Goal: Task Accomplishment & Management: Use online tool/utility

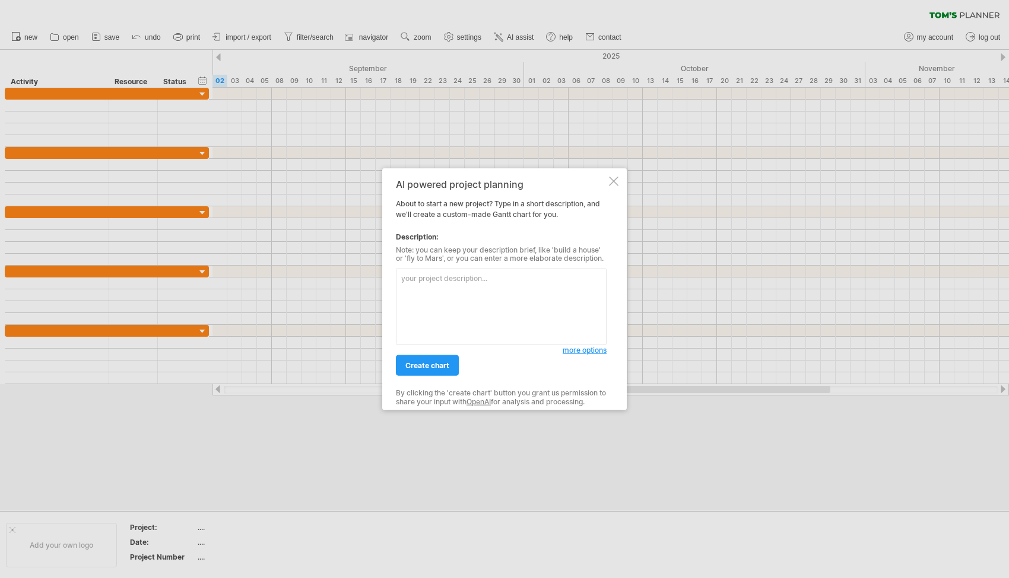
click at [459, 281] on textarea at bounding box center [501, 307] width 211 height 77
type textarea "I will be performing a remodel of two bathrooms, but this chart will focus on o…"
click at [579, 354] on span "more options" at bounding box center [584, 350] width 44 height 9
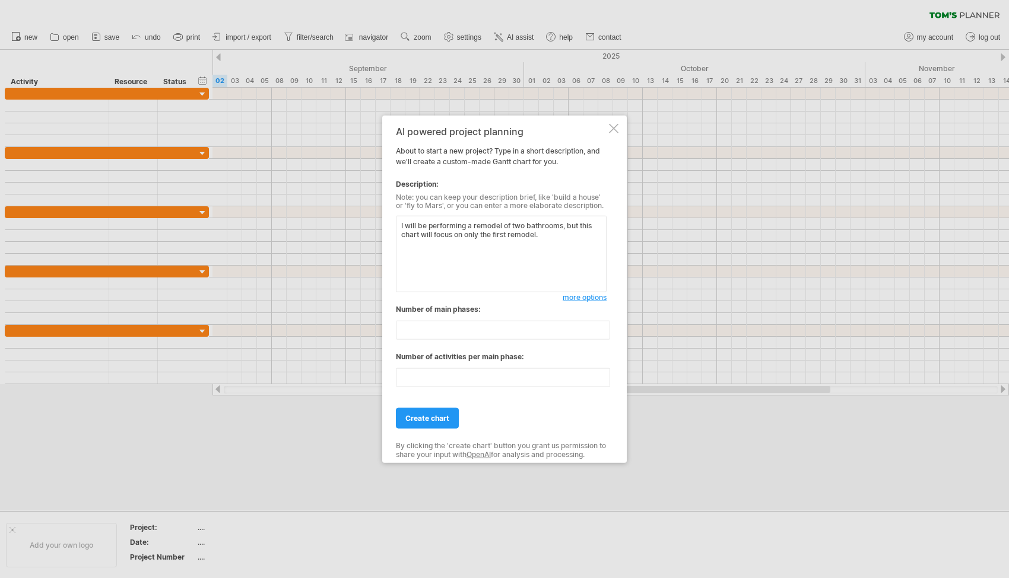
click at [581, 300] on span "more options" at bounding box center [584, 297] width 44 height 9
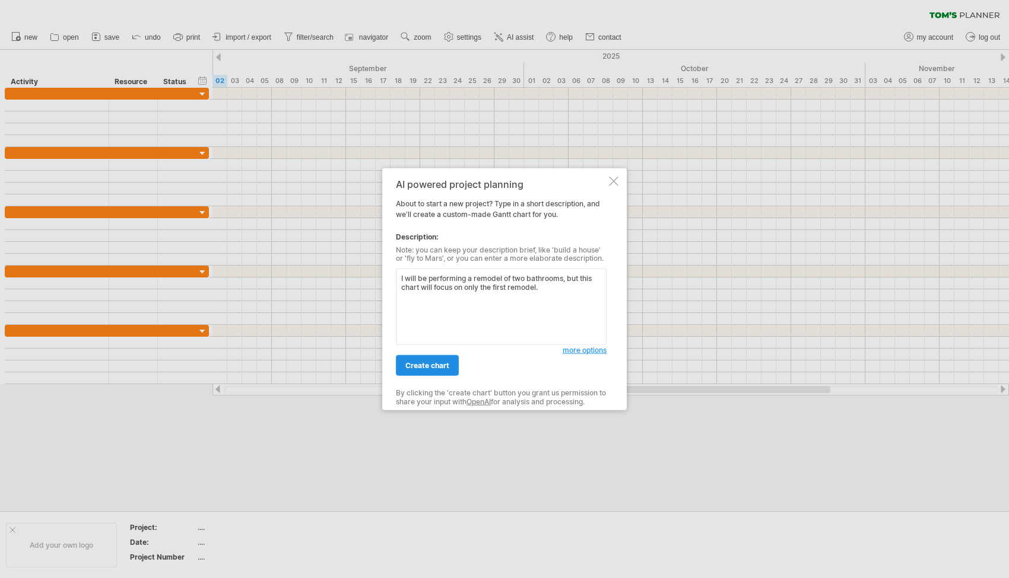
click at [424, 363] on span "create chart" at bounding box center [427, 365] width 44 height 9
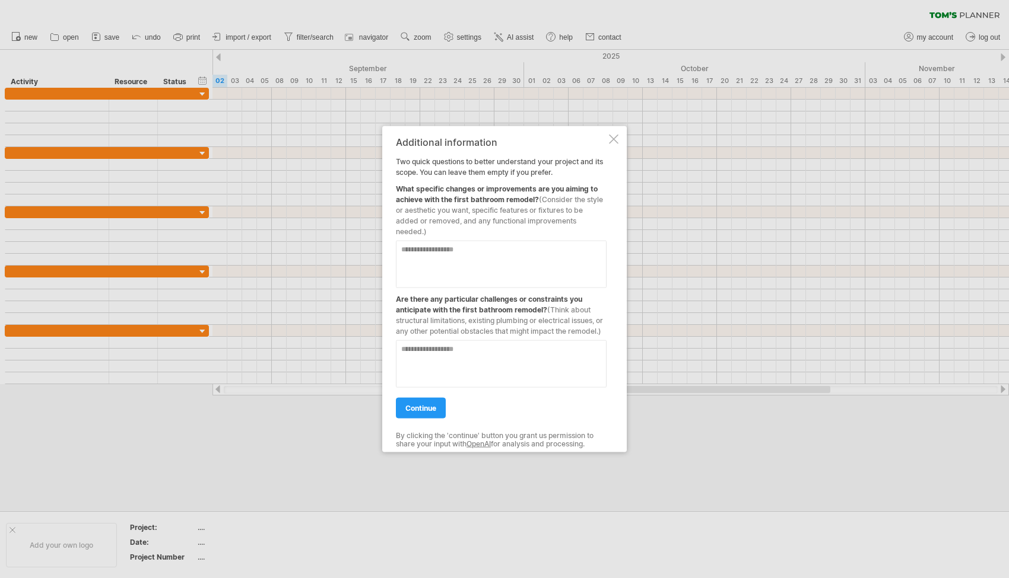
click at [437, 389] on div "continue" at bounding box center [501, 402] width 211 height 30
click at [428, 396] on div "continue" at bounding box center [501, 402] width 211 height 30
click at [428, 400] on link "continue" at bounding box center [421, 408] width 50 height 21
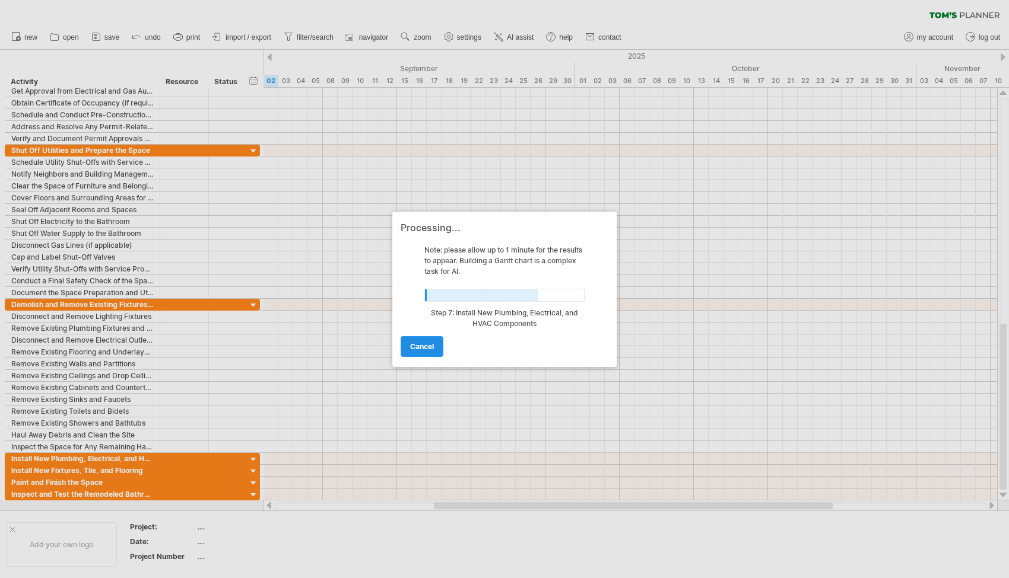
click at [424, 338] on link "cancel" at bounding box center [421, 346] width 43 height 21
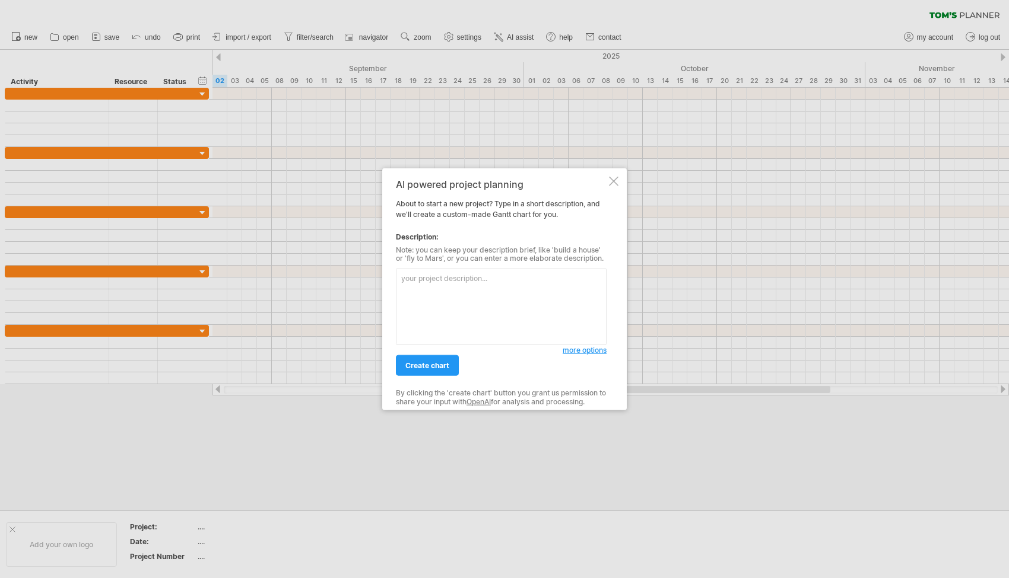
click at [617, 179] on div at bounding box center [613, 180] width 9 height 9
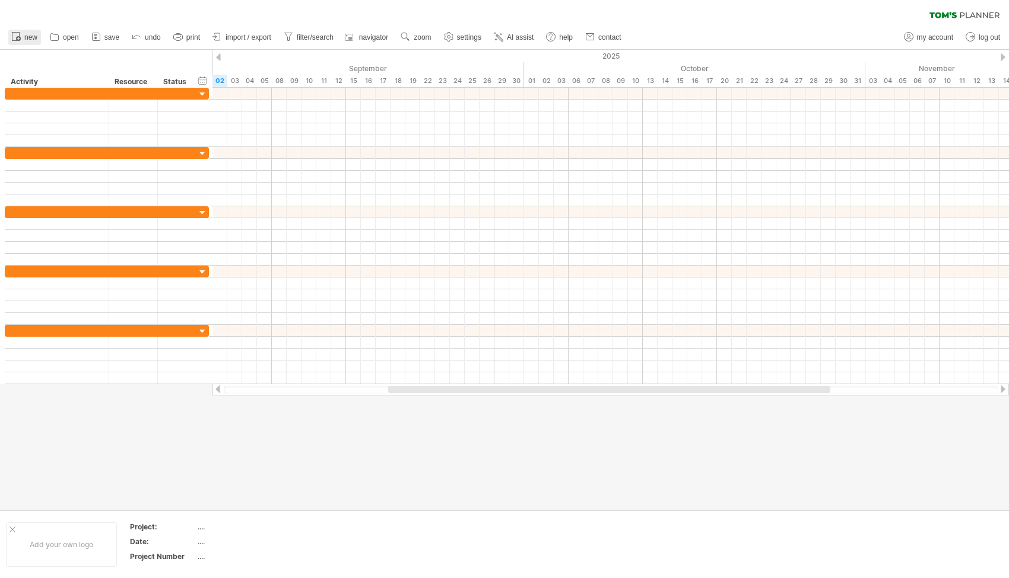
click at [24, 39] on span "new" at bounding box center [30, 37] width 13 height 8
click at [47, 40] on link "open" at bounding box center [65, 37] width 36 height 15
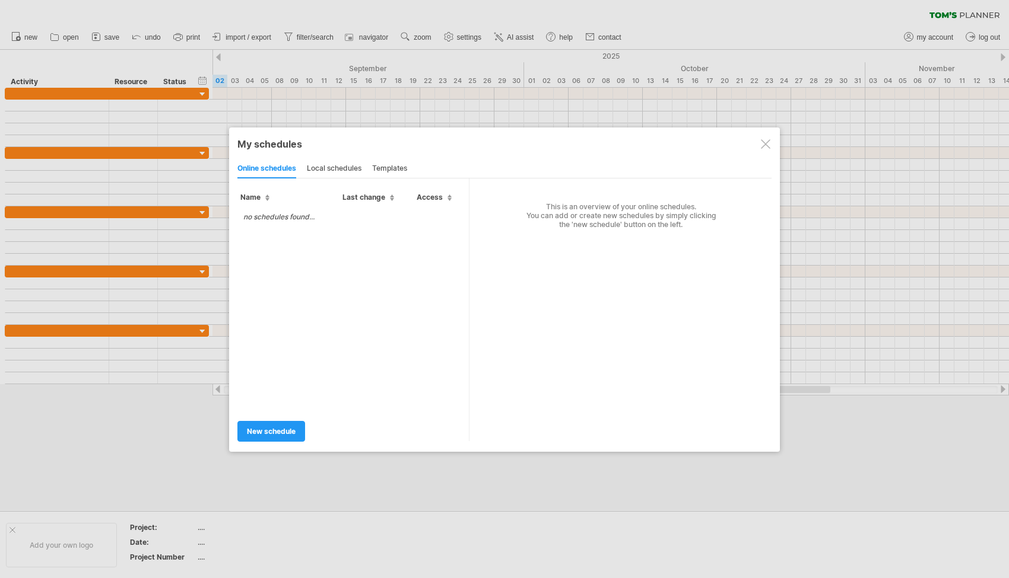
click at [392, 162] on div "templates" at bounding box center [389, 169] width 35 height 19
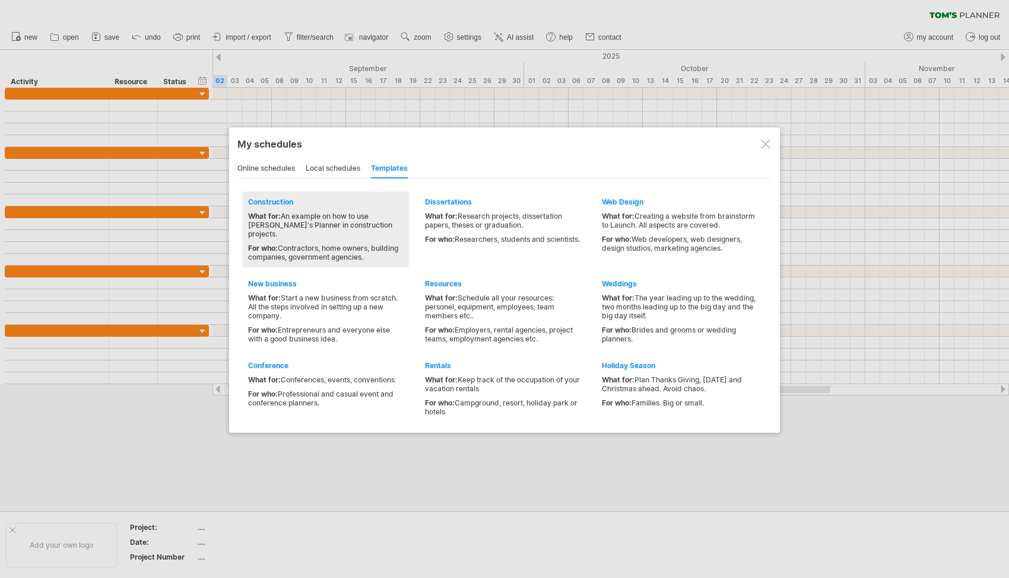
click at [319, 209] on div "Construction What for: An example on how to use [PERSON_NAME]'s Planner in cons…" at bounding box center [325, 230] width 167 height 76
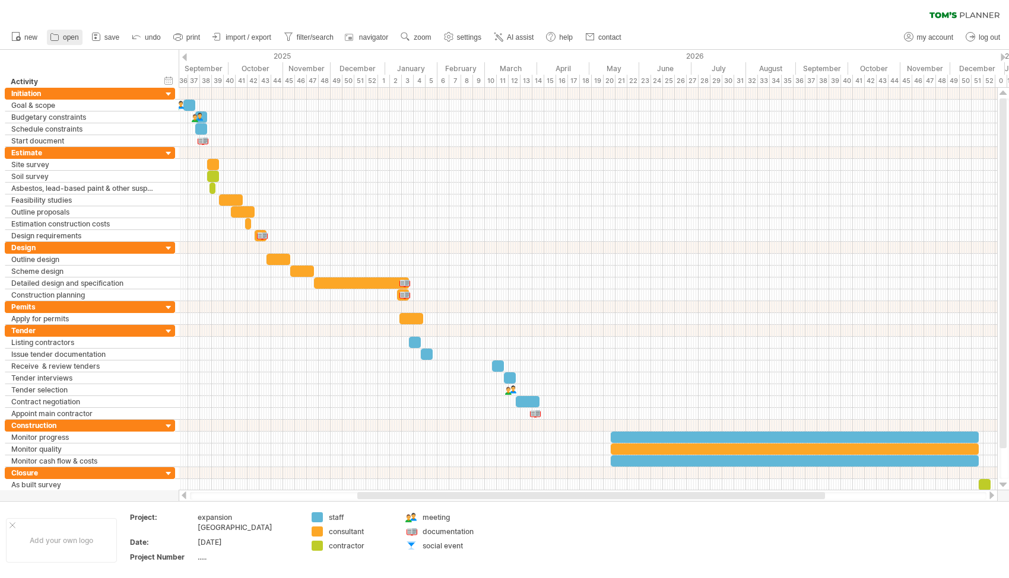
click at [67, 35] on span "open" at bounding box center [71, 37] width 16 height 8
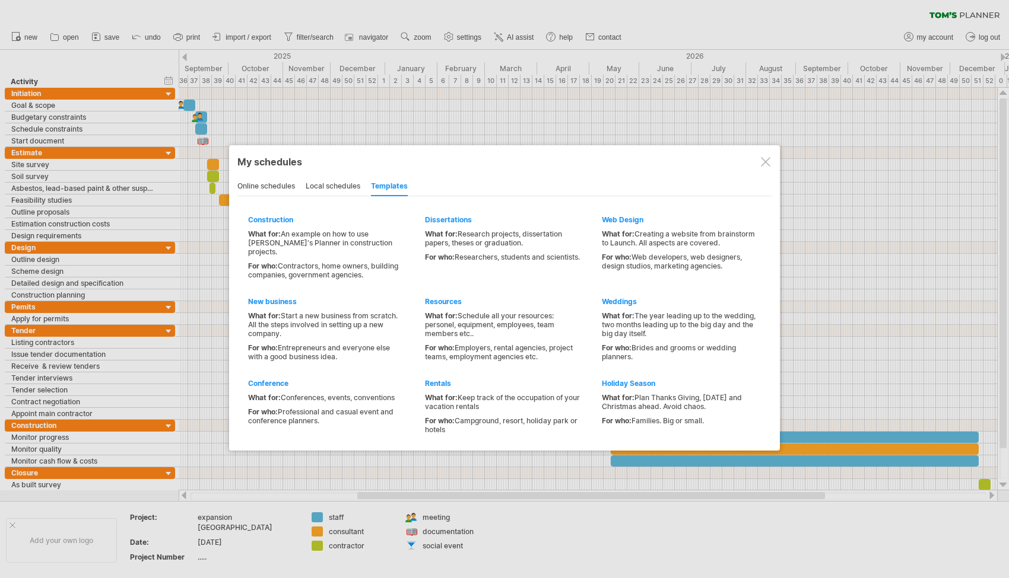
click at [343, 182] on div "local schedules" at bounding box center [333, 186] width 55 height 19
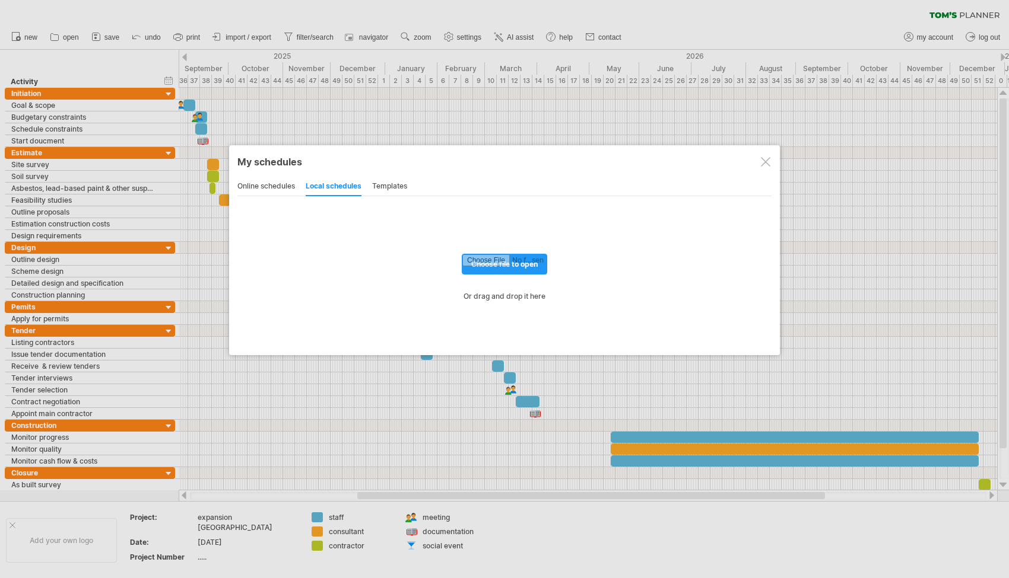
click at [290, 186] on div "online schedules" at bounding box center [266, 186] width 58 height 19
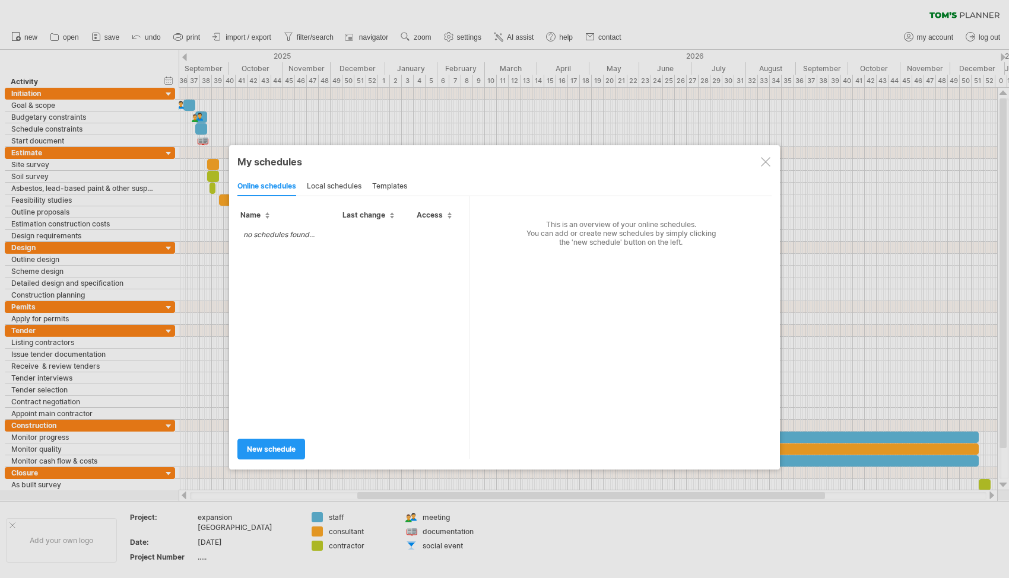
click at [379, 181] on div "templates" at bounding box center [389, 186] width 35 height 19
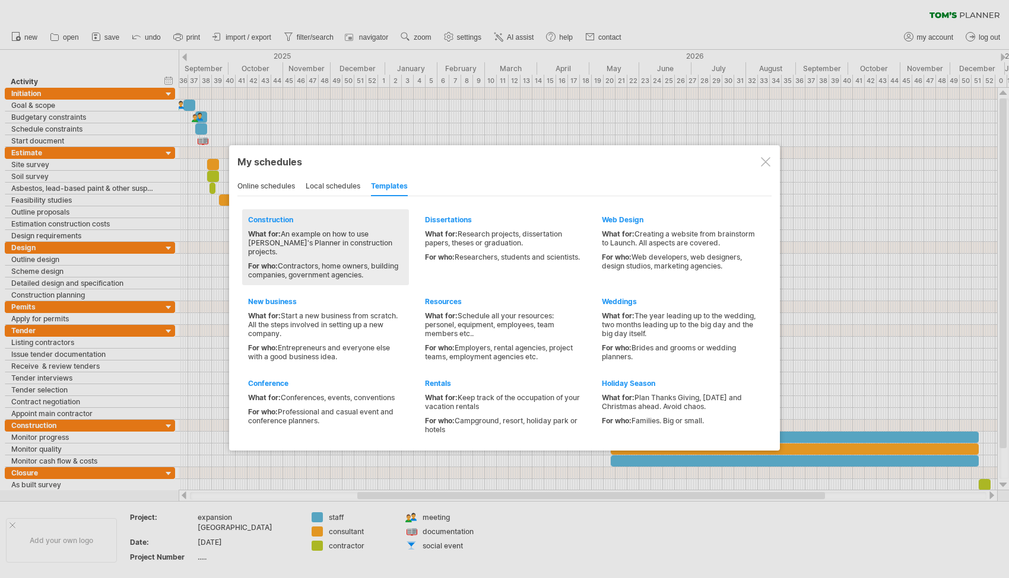
click at [282, 230] on div "What for: An example on how to use [PERSON_NAME]'s Planner in construction proj…" at bounding box center [325, 243] width 155 height 27
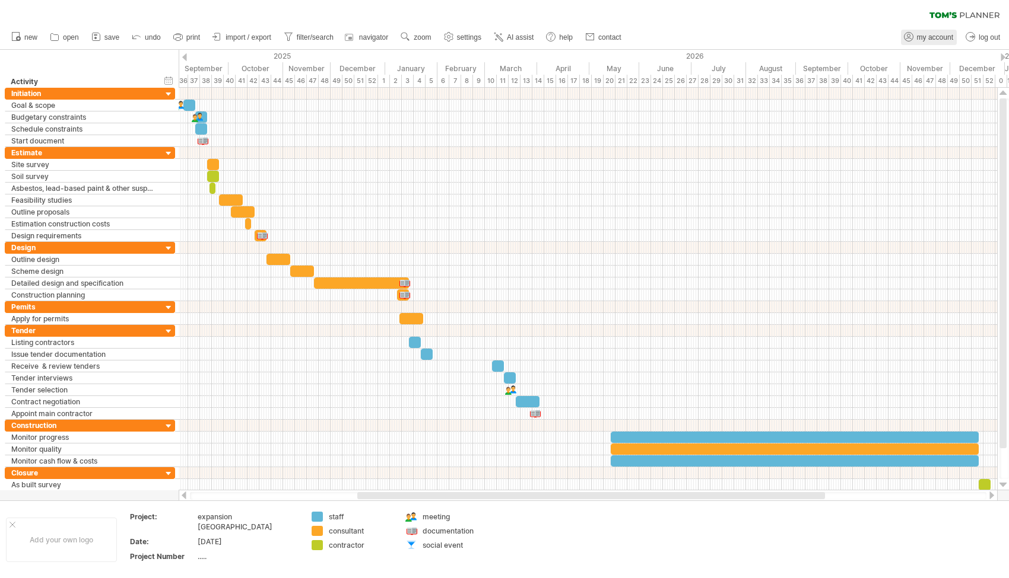
click at [946, 37] on span "my account" at bounding box center [935, 37] width 36 height 8
type input "**********"
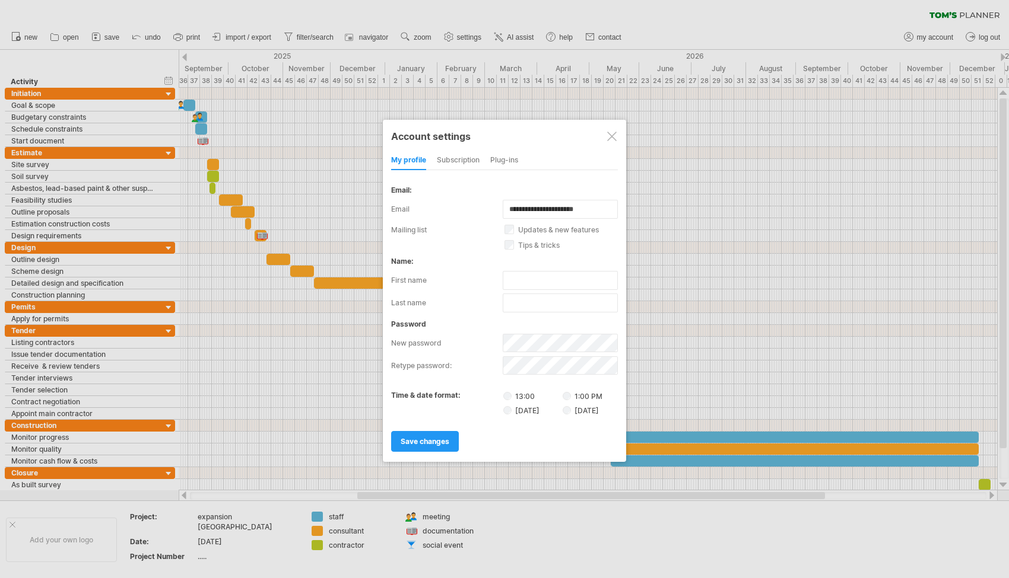
click at [511, 257] on div "name:" at bounding box center [504, 261] width 227 height 9
click at [515, 271] on input "text" at bounding box center [560, 280] width 115 height 19
type input "*****"
type input "*******"
click at [481, 155] on div "my profile subscription Plug-ins subscription members charts" at bounding box center [504, 160] width 227 height 19
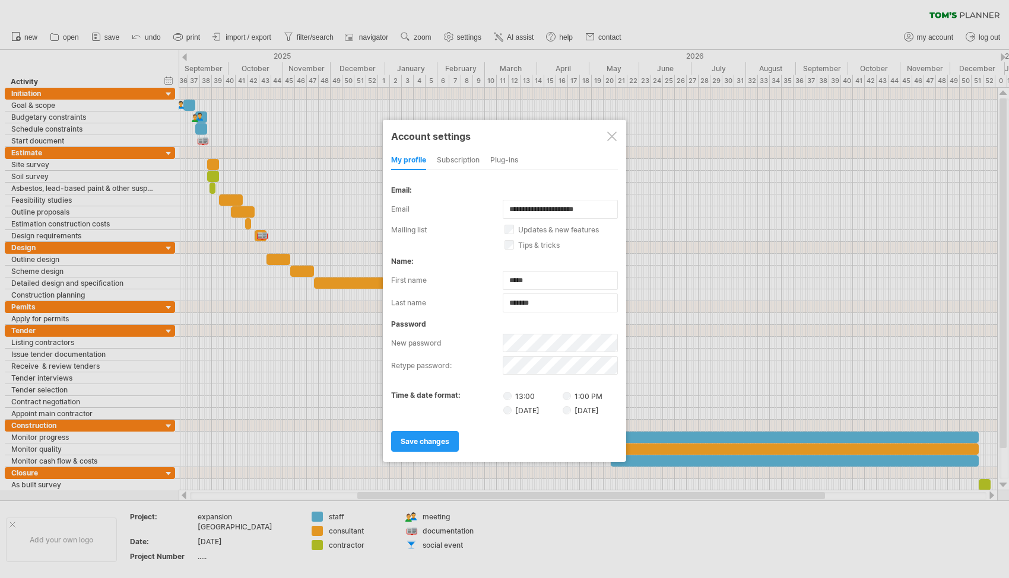
click at [475, 155] on div "subscription" at bounding box center [458, 160] width 43 height 19
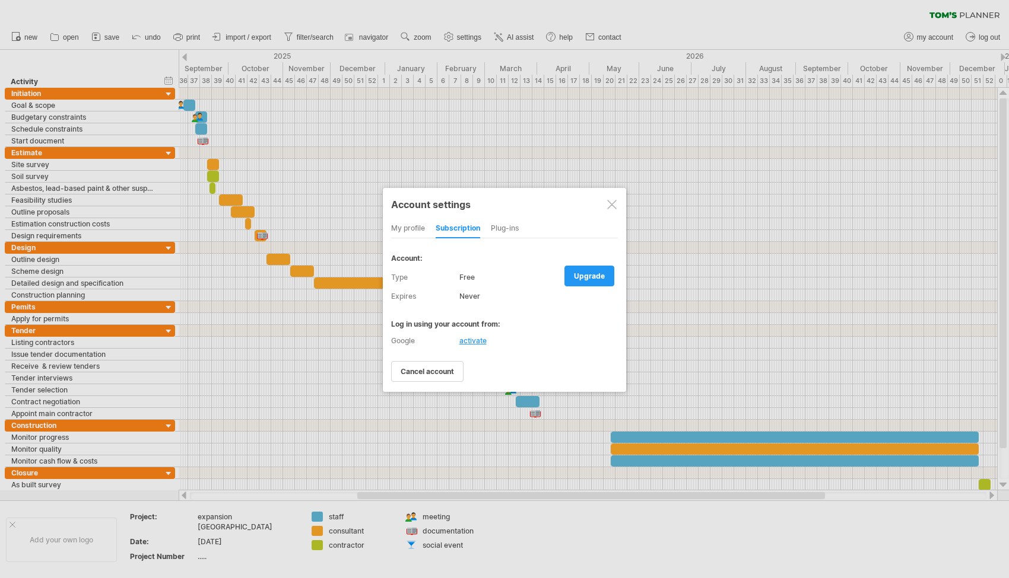
click at [500, 223] on div "Plug-ins" at bounding box center [505, 229] width 28 height 19
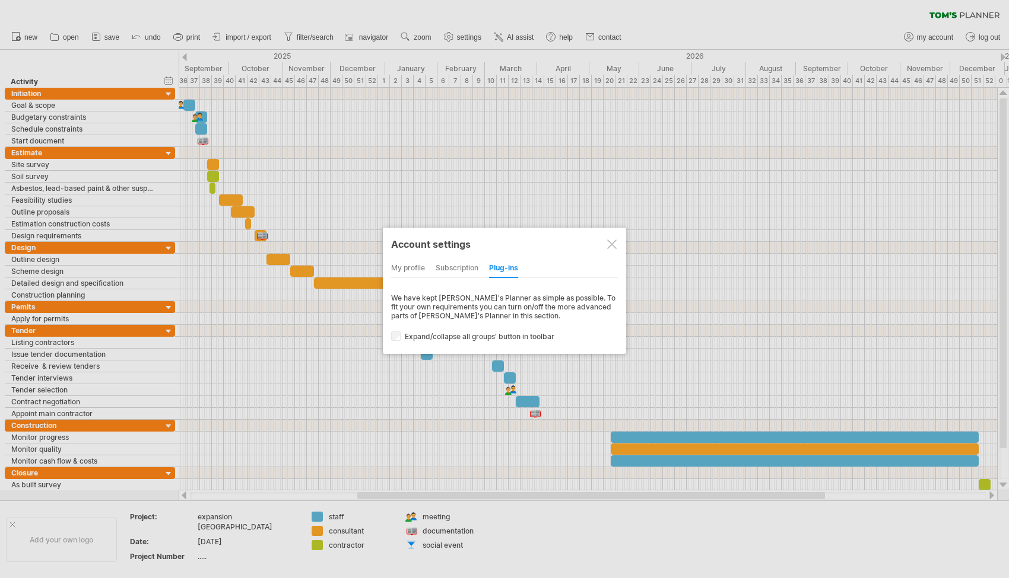
click at [402, 334] on label "Expand/collapse all groups' button in toolbar" at bounding box center [511, 336] width 240 height 9
click at [397, 327] on div "We have kept [PERSON_NAME]'s Planner as simple as possible. To fit your own req…" at bounding box center [504, 317] width 227 height 47
click at [606, 249] on div "Account settings" at bounding box center [504, 243] width 227 height 21
click at [598, 246] on div "Account settings" at bounding box center [504, 243] width 227 height 21
click at [608, 245] on div at bounding box center [611, 244] width 9 height 9
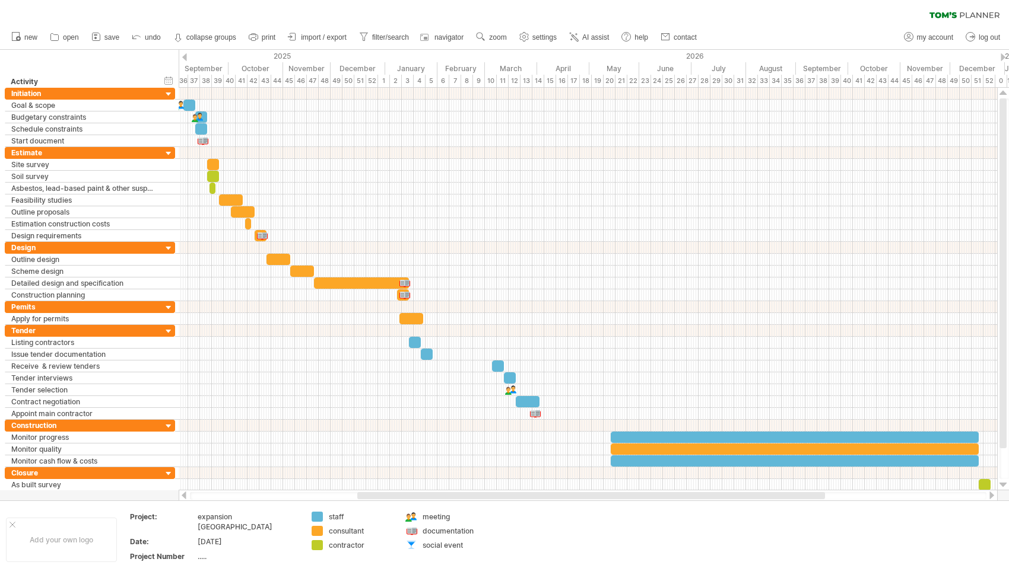
click at [965, 15] on icon at bounding box center [964, 15] width 70 height 7
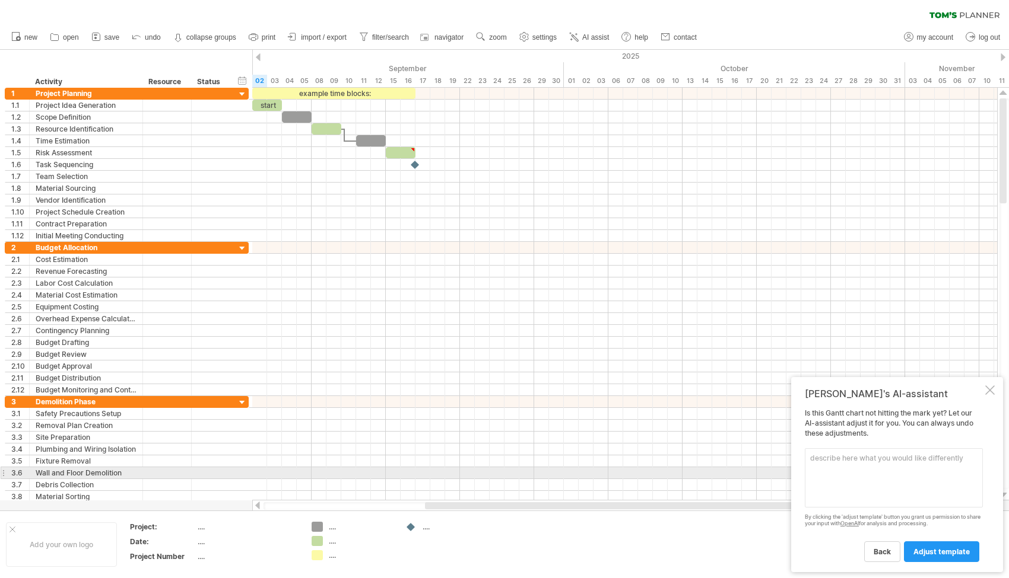
click at [859, 475] on textarea at bounding box center [894, 478] width 178 height 59
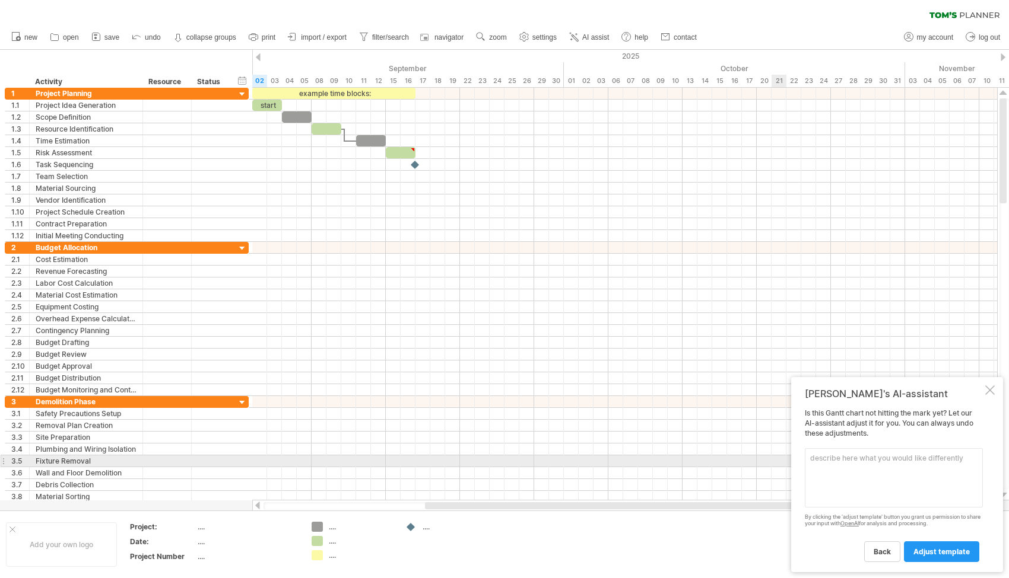
click at [924, 463] on textarea at bounding box center [894, 478] width 178 height 59
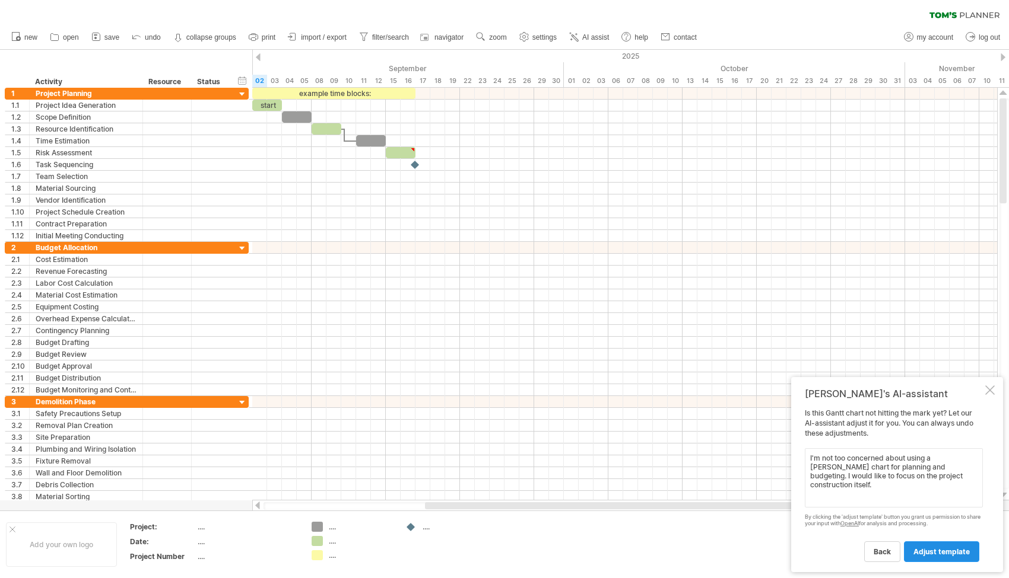
type textarea "I'm not too concerned about using a Gantt chart for planning and budgeting. I w…"
click at [943, 542] on link "adjust template" at bounding box center [941, 552] width 75 height 21
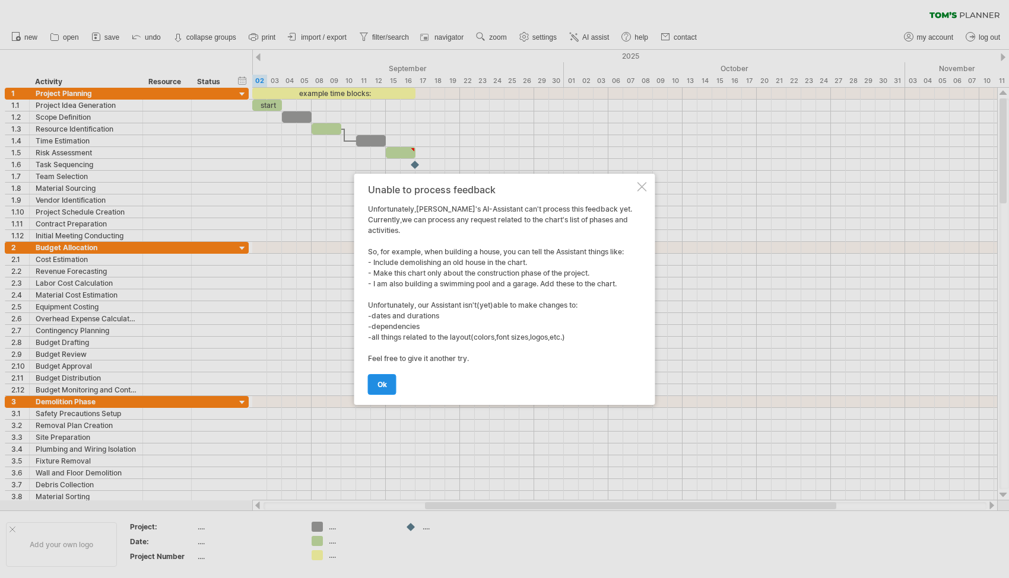
click at [381, 380] on span "ok" at bounding box center [381, 384] width 9 height 9
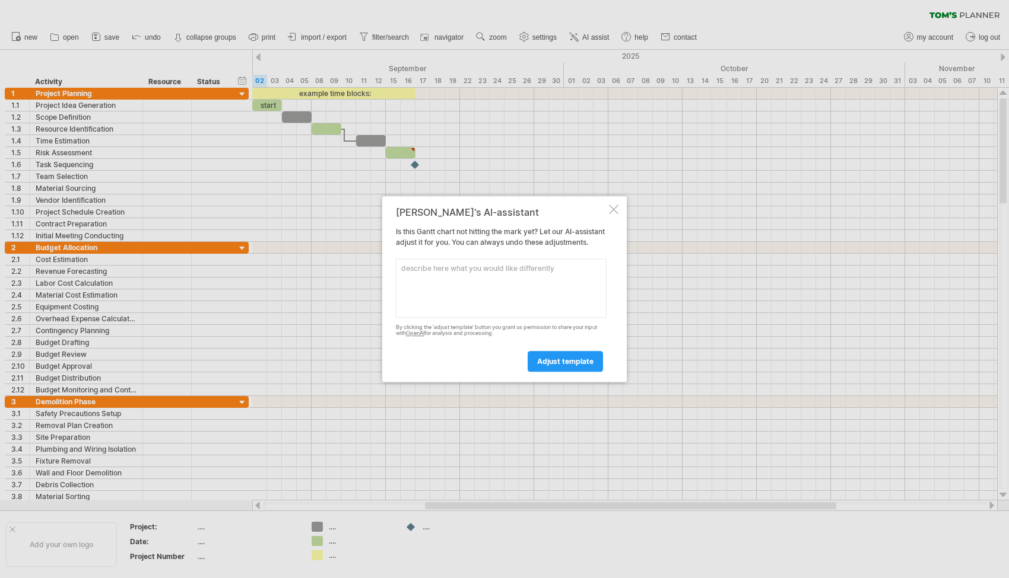
click at [466, 291] on textarea at bounding box center [501, 288] width 211 height 59
type textarea "E"
type textarea "Remove project planning and budget allocation"
click at [549, 370] on link "adjust template" at bounding box center [564, 361] width 75 height 21
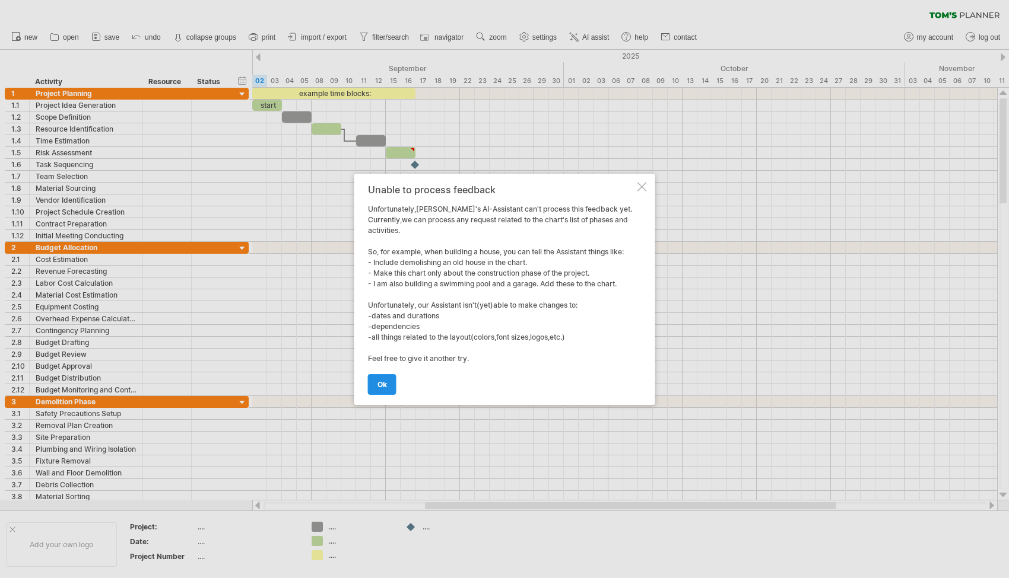
click at [391, 381] on link "ok" at bounding box center [382, 384] width 28 height 21
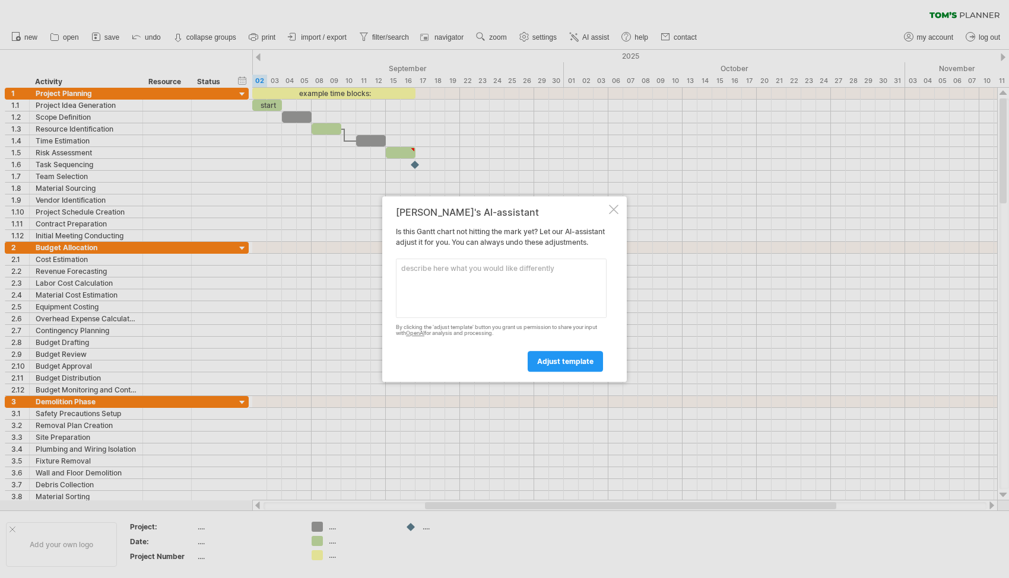
click at [611, 205] on div at bounding box center [613, 209] width 9 height 9
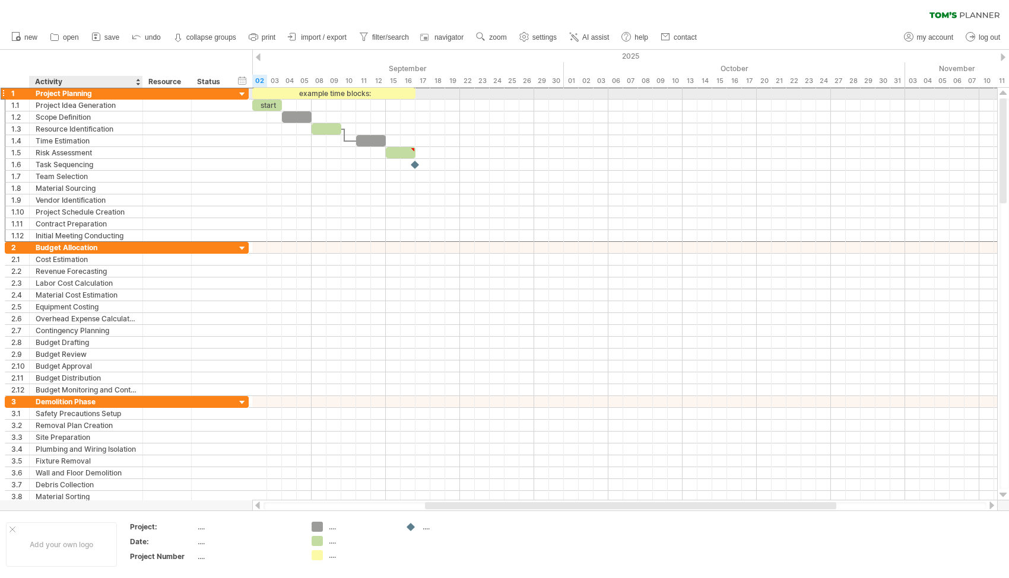
click at [6, 93] on div "1" at bounding box center [17, 93] width 24 height 11
click at [5, 94] on div "**********" at bounding box center [127, 93] width 244 height 12
click at [4, 94] on div at bounding box center [3, 93] width 5 height 12
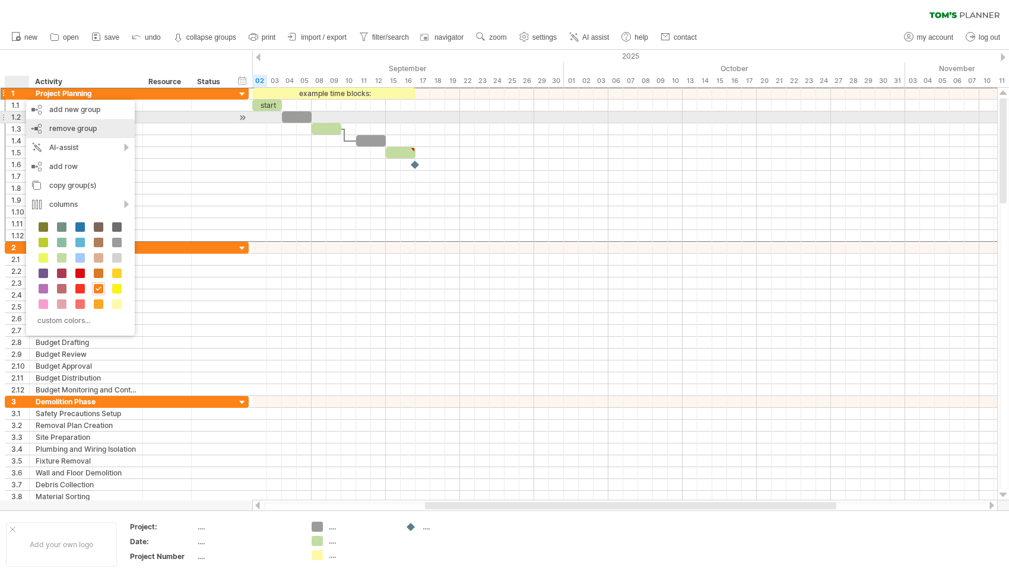
click at [103, 123] on div "remove group remove selected groups" at bounding box center [80, 128] width 109 height 19
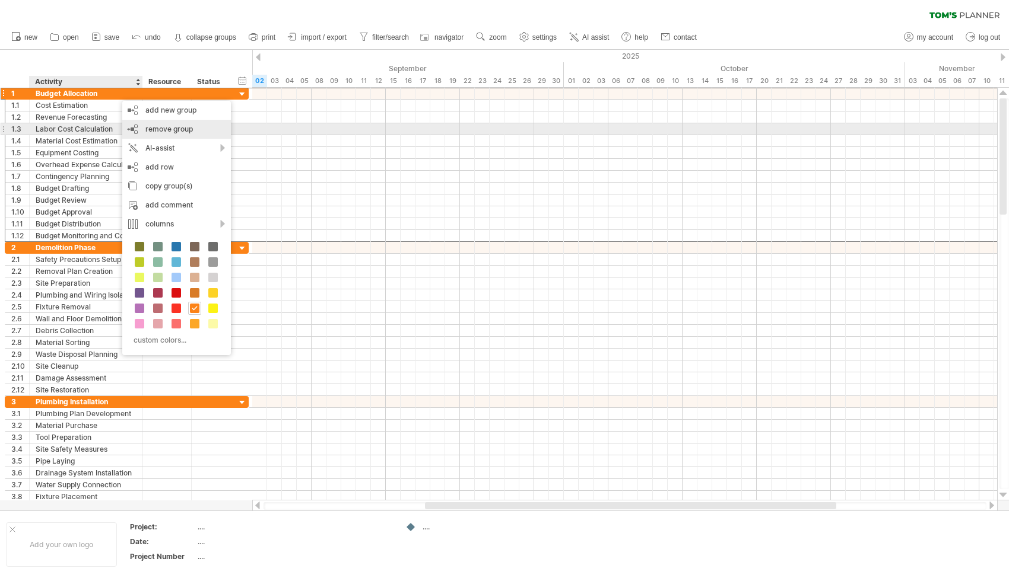
click at [164, 129] on span "remove group" at bounding box center [168, 129] width 47 height 9
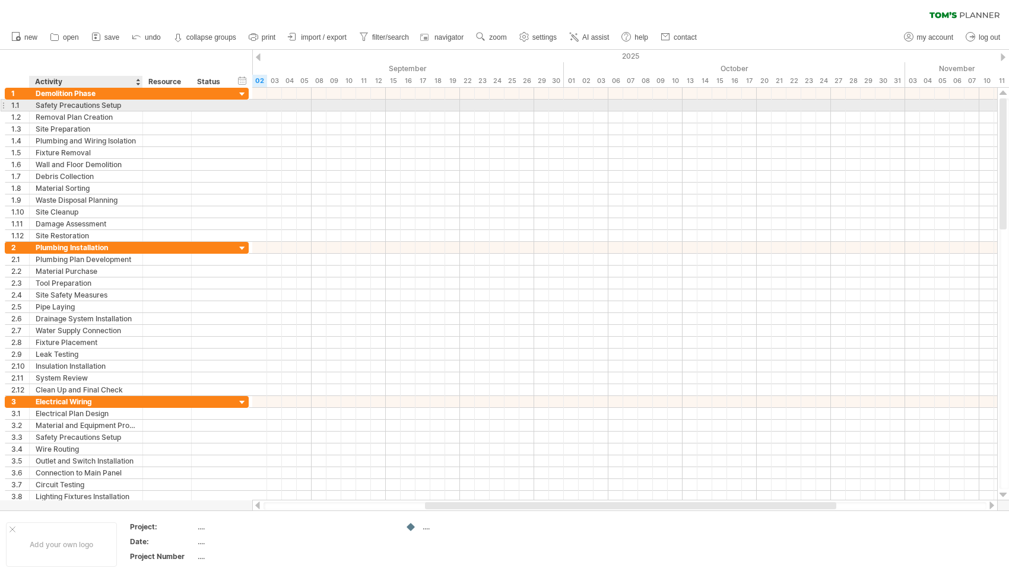
click at [45, 105] on div "Safety Precautions Setup" at bounding box center [86, 105] width 101 height 11
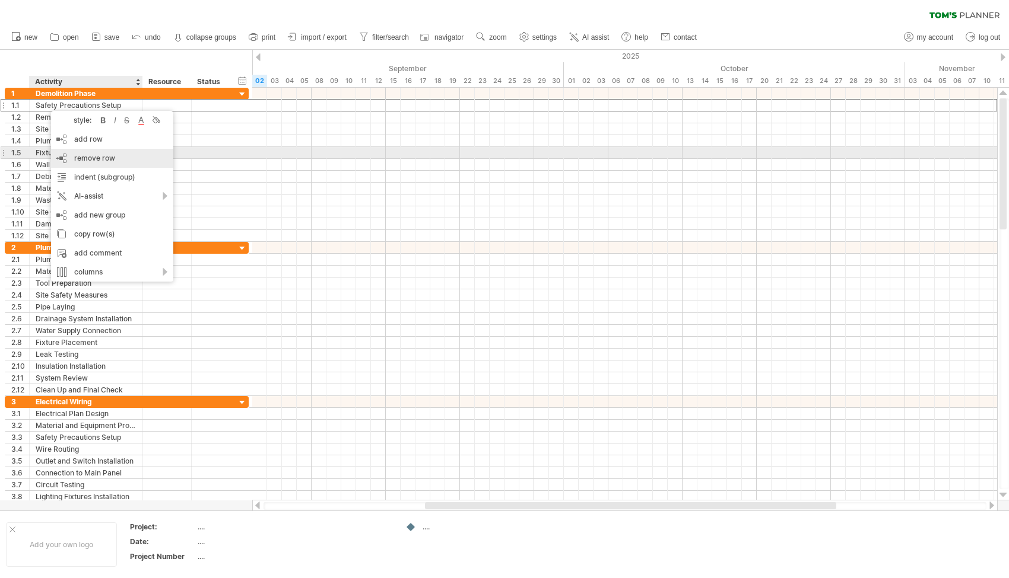
click at [104, 154] on span "remove row" at bounding box center [94, 158] width 41 height 9
